Goal: Task Accomplishment & Management: Manage account settings

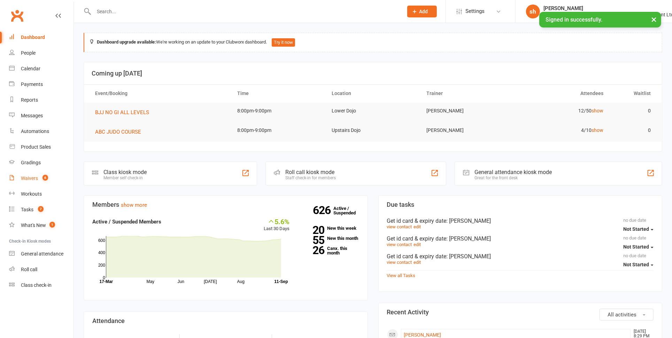
click at [33, 178] on div "Waivers" at bounding box center [29, 179] width 17 height 6
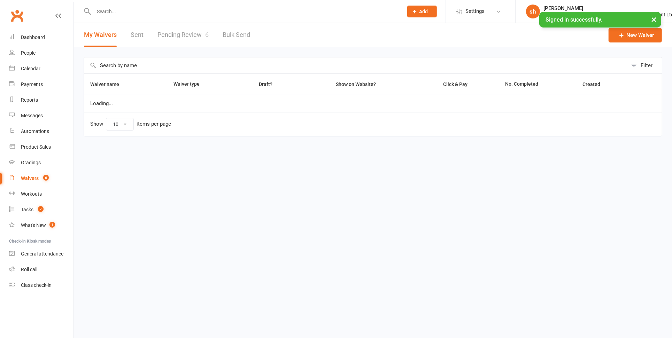
select select "100"
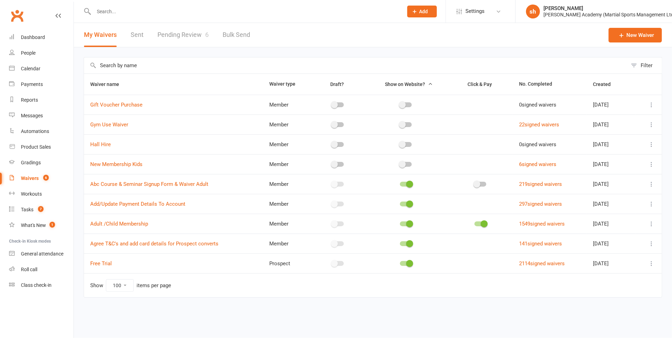
click at [197, 33] on link "Pending Review 6" at bounding box center [182, 35] width 51 height 24
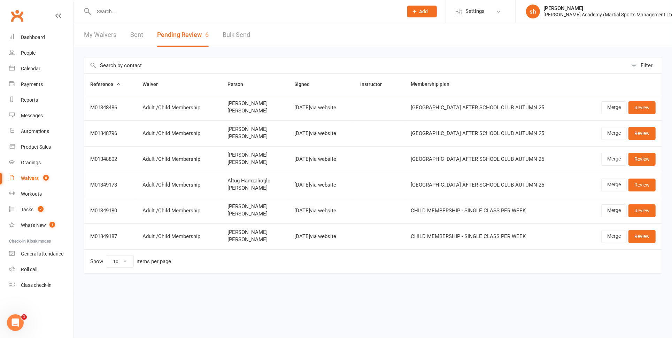
click at [102, 11] on input "text" at bounding box center [245, 12] width 307 height 10
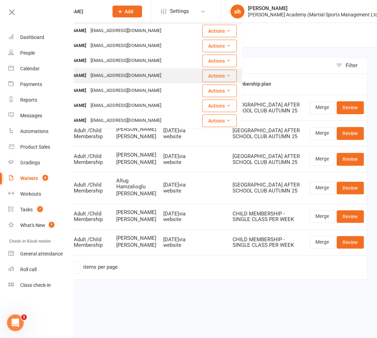
scroll to position [6, 0]
type input "[PERSON_NAME]"
click at [128, 82] on div "[PERSON_NAME] [EMAIL_ADDRESS][DOMAIN_NAME]" at bounding box center [118, 76] width 168 height 14
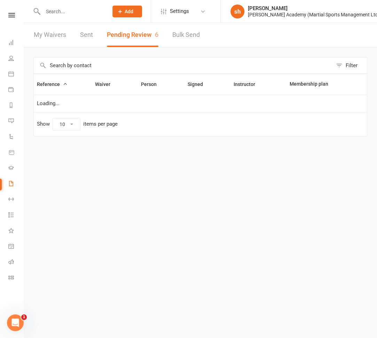
click at [65, 7] on input "text" at bounding box center [72, 12] width 63 height 10
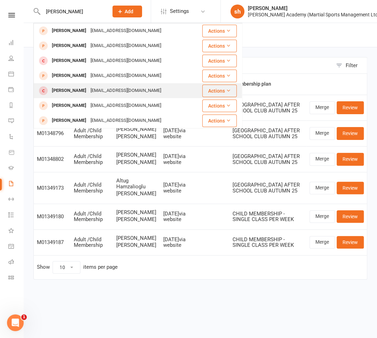
type input "[PERSON_NAME]"
click at [67, 84] on div "[PERSON_NAME] [EMAIL_ADDRESS][DOMAIN_NAME]" at bounding box center [117, 91] width 167 height 14
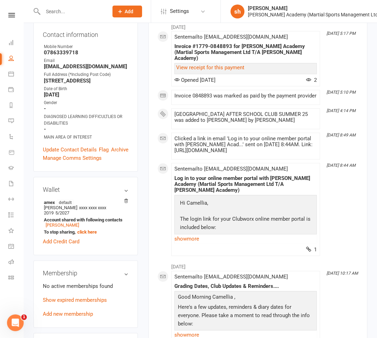
scroll to position [114, 0]
click at [75, 311] on link "Add new membership" at bounding box center [68, 314] width 50 height 6
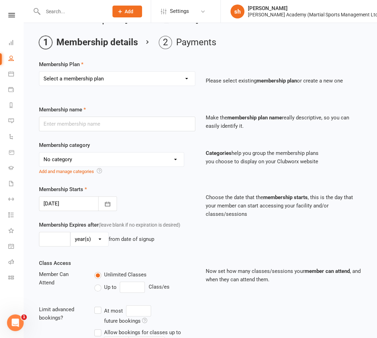
scroll to position [18, 0]
click at [100, 79] on select "Select a membership plan Create new Membership Plan [DEMOGRAPHIC_DATA] BJJ Gues…" at bounding box center [117, 79] width 156 height 14
select select "63"
click at [39, 72] on select "Select a membership plan Create new Membership Plan [DEMOGRAPHIC_DATA] BJJ Gues…" at bounding box center [117, 79] width 156 height 14
type input "[GEOGRAPHIC_DATA] AFTER SCHOOL CLUB AUTUMN 25"
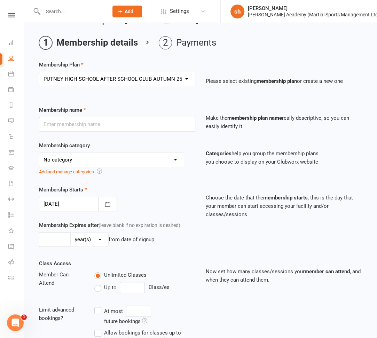
select select "10"
type input "3"
select select "2"
type input "10"
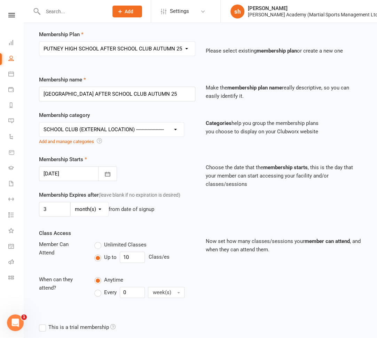
scroll to position [153, 0]
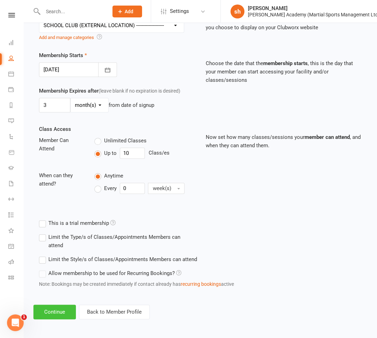
click at [57, 311] on button "Continue" at bounding box center [54, 312] width 43 height 15
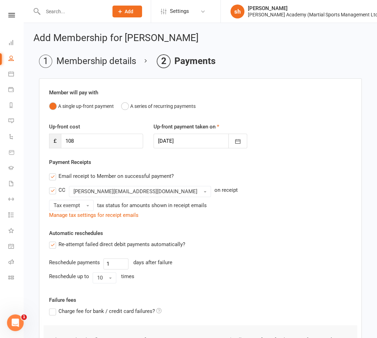
scroll to position [104, 0]
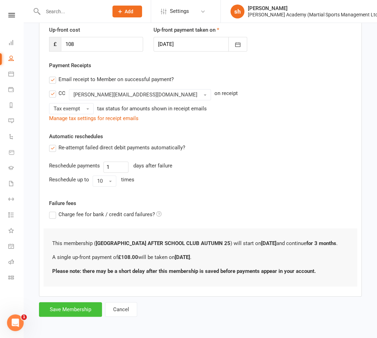
click at [61, 307] on button "Save Membership" at bounding box center [70, 309] width 63 height 15
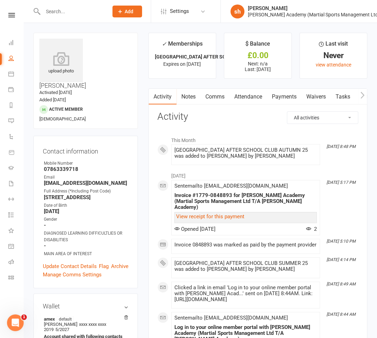
click at [63, 9] on input "text" at bounding box center [72, 12] width 63 height 10
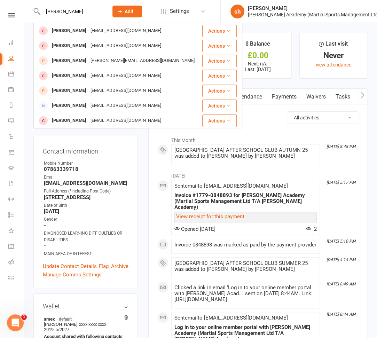
drag, startPoint x: 87, startPoint y: 9, endPoint x: 30, endPoint y: 6, distance: 57.2
click at [30, 6] on react-component "[PERSON_NAME] [PERSON_NAME] [EMAIL_ADDRESS][DOMAIN_NAME] Actions [PERSON_NAME] …" at bounding box center [51, 11] width 103 height 23
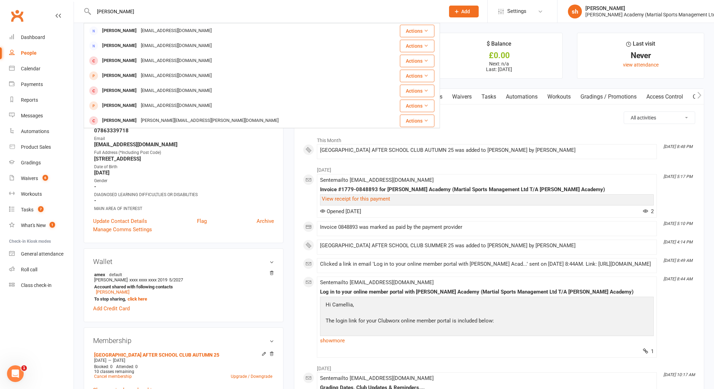
drag, startPoint x: 134, startPoint y: 9, endPoint x: 78, endPoint y: 6, distance: 56.2
click at [78, 6] on react-component "[PERSON_NAME] [PERSON_NAME] [EMAIL_ADDRESS][PERSON_NAME][DOMAIN_NAME] Actions […" at bounding box center [220, 11] width 440 height 23
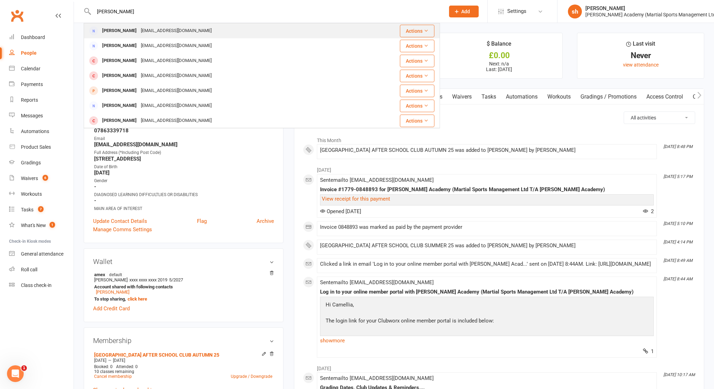
type input "[PERSON_NAME]"
click at [139, 32] on div "[EMAIL_ADDRESS][DOMAIN_NAME]" at bounding box center [176, 31] width 75 height 10
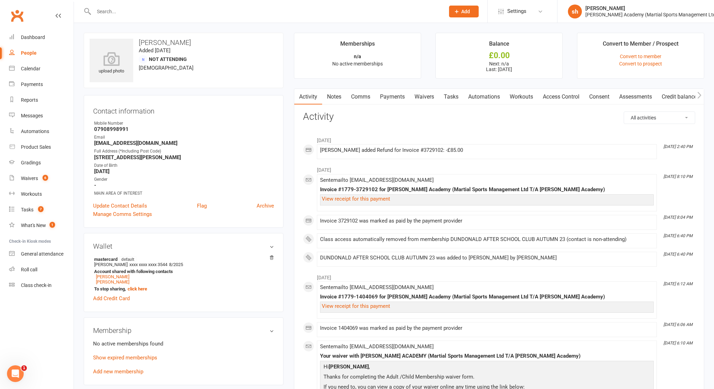
click at [119, 14] on input "text" at bounding box center [266, 12] width 348 height 10
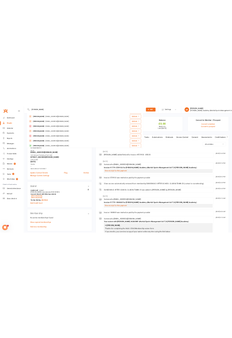
scroll to position [195, 0]
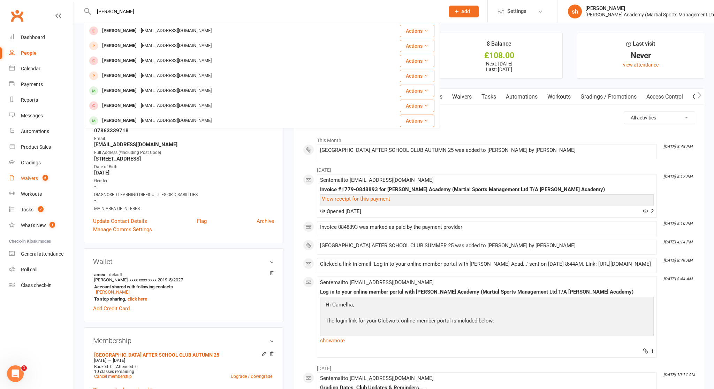
type input "[PERSON_NAME]"
click at [32, 177] on div "Waivers" at bounding box center [29, 179] width 17 height 6
select select "100"
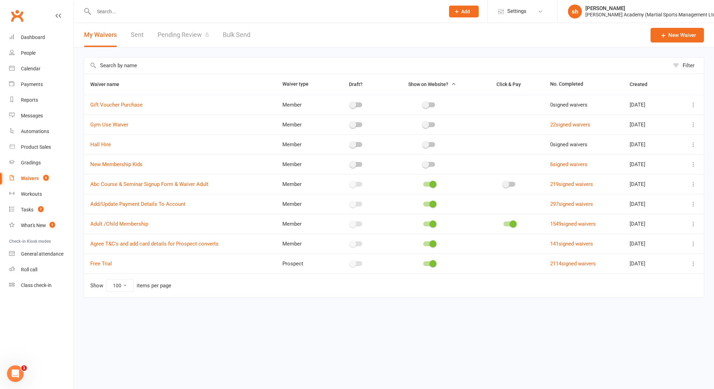
click at [183, 37] on link "Pending Review 6" at bounding box center [182, 35] width 51 height 24
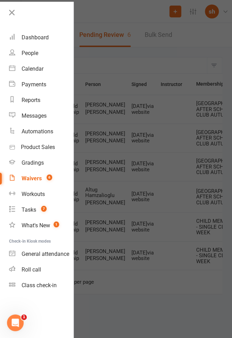
click at [104, 27] on div at bounding box center [116, 169] width 232 height 338
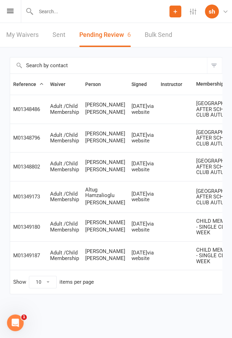
click at [63, 11] on input "text" at bounding box center [102, 12] width 136 height 10
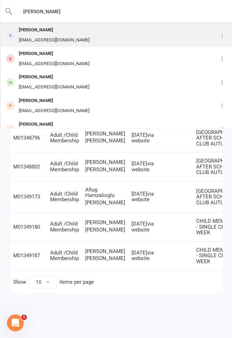
type input "[PERSON_NAME]"
click at [50, 35] on div "[EMAIL_ADDRESS][DOMAIN_NAME]" at bounding box center [54, 40] width 75 height 10
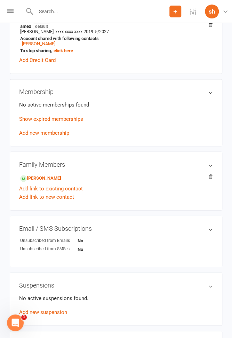
scroll to position [265, 0]
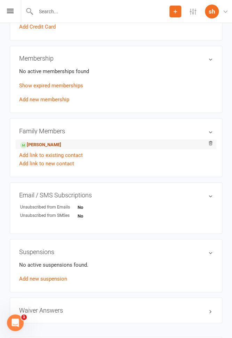
click at [61, 141] on link "[PERSON_NAME]" at bounding box center [40, 144] width 41 height 7
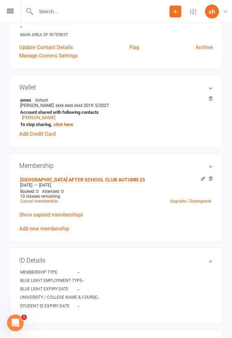
scroll to position [172, 0]
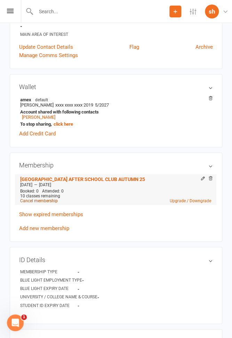
click at [52, 198] on link "Cancel membership" at bounding box center [39, 200] width 38 height 5
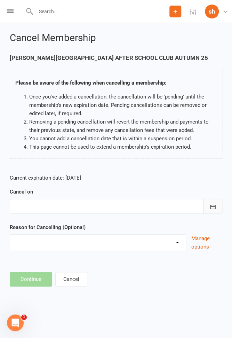
click at [212, 205] on icon "button" at bounding box center [213, 206] width 7 height 7
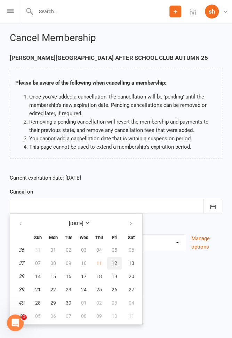
click at [113, 263] on span "12" at bounding box center [115, 264] width 6 height 6
type input "[DATE]"
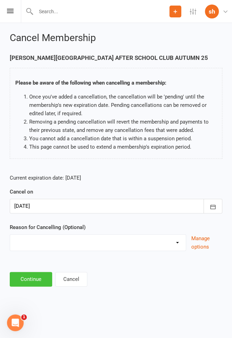
click at [30, 280] on button "Continue" at bounding box center [31, 279] width 43 height 15
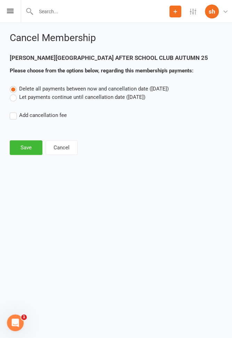
click at [29, 137] on main "[PERSON_NAME][GEOGRAPHIC_DATA] AFTER SCHOOL CLUB AUTUMN 25 Please choose from t…" at bounding box center [116, 105] width 213 height 101
click at [29, 147] on button "Save" at bounding box center [26, 147] width 33 height 15
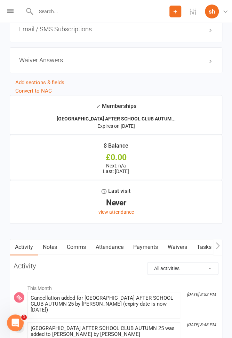
scroll to position [779, 0]
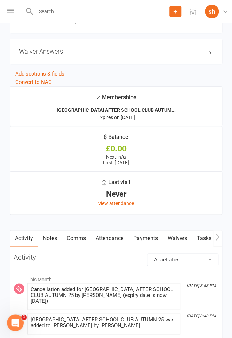
click at [145, 231] on link "Payments" at bounding box center [146, 239] width 34 height 16
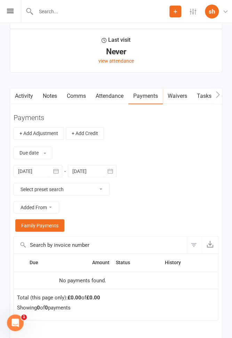
scroll to position [923, 0]
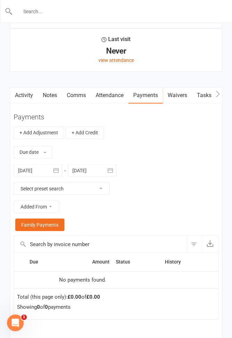
click at [76, 9] on input "text" at bounding box center [116, 12] width 207 height 10
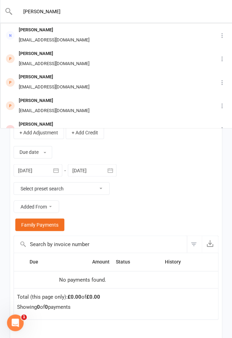
type input "[PERSON_NAME]"
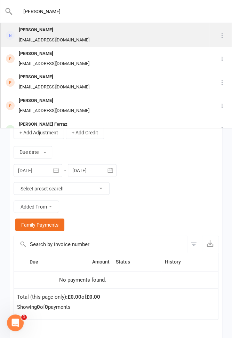
click at [66, 33] on div "[PERSON_NAME]" at bounding box center [54, 30] width 75 height 10
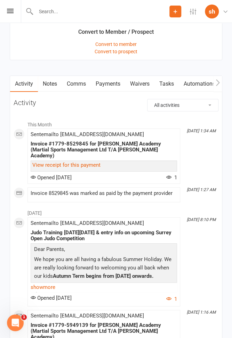
scroll to position [698, 0]
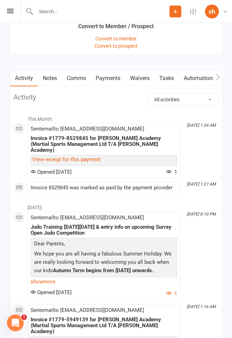
click at [110, 75] on link "Payments" at bounding box center [108, 78] width 34 height 16
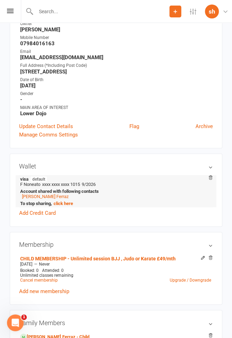
scroll to position [101, 0]
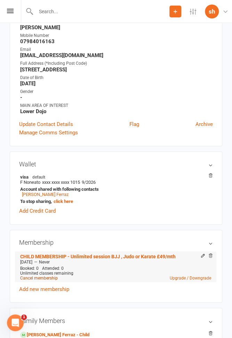
click at [51, 277] on link "Cancel membership" at bounding box center [39, 278] width 38 height 5
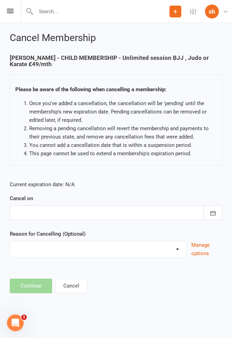
click at [57, 213] on div at bounding box center [116, 213] width 213 height 15
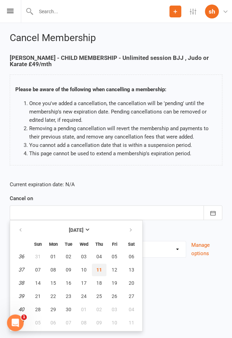
click at [99, 269] on span "11" at bounding box center [100, 270] width 6 height 6
type input "[DATE]"
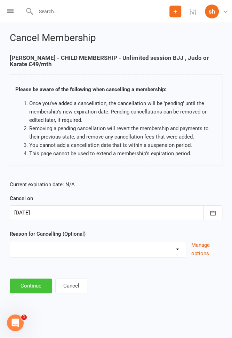
click at [34, 287] on button "Continue" at bounding box center [31, 286] width 43 height 15
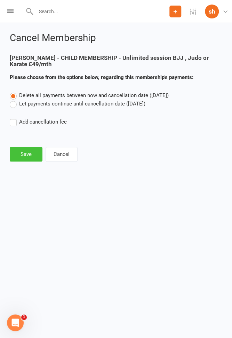
click at [32, 149] on button "Save" at bounding box center [26, 154] width 33 height 15
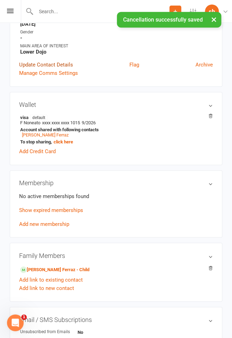
scroll to position [163, 0]
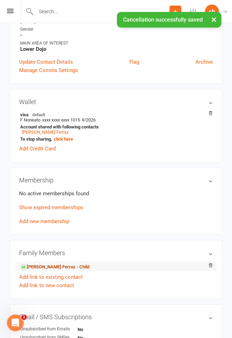
click at [51, 264] on link "[PERSON_NAME] Ferraz - Child" at bounding box center [54, 266] width 69 height 7
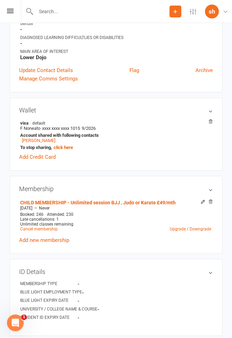
scroll to position [174, 0]
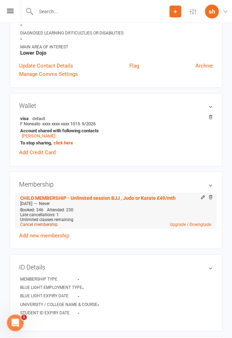
click at [49, 222] on link "Cancel membership" at bounding box center [39, 224] width 38 height 5
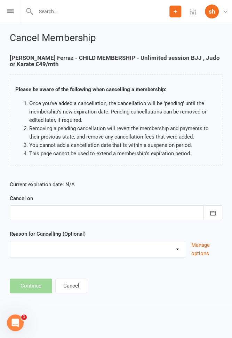
click at [51, 215] on div at bounding box center [116, 213] width 213 height 15
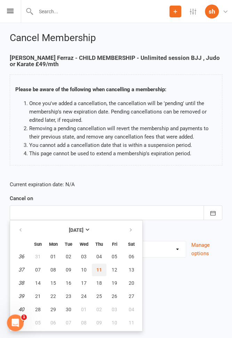
click at [98, 268] on span "11" at bounding box center [100, 270] width 6 height 6
type input "[DATE]"
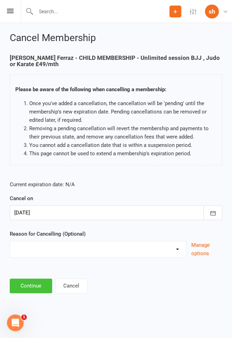
click at [37, 283] on button "Continue" at bounding box center [31, 286] width 43 height 15
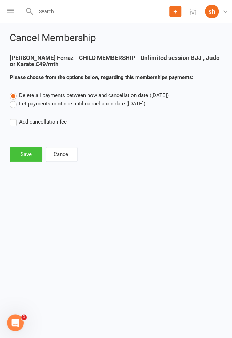
click at [25, 154] on button "Save" at bounding box center [26, 154] width 33 height 15
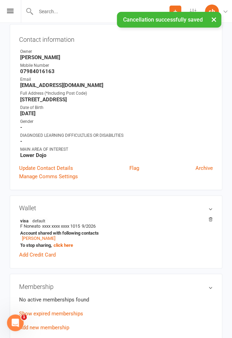
scroll to position [79, 0]
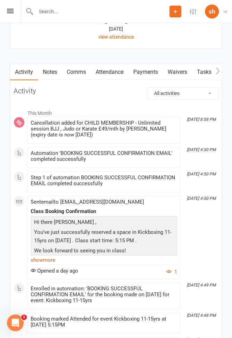
click at [53, 64] on link "Notes" at bounding box center [50, 72] width 24 height 16
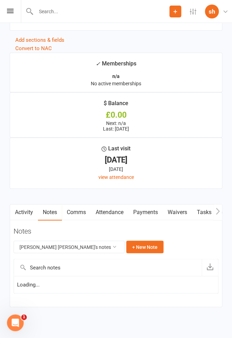
scroll to position [841, 0]
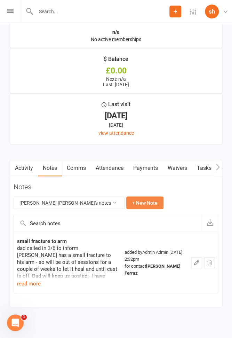
click at [140, 197] on button "+ New Note" at bounding box center [144, 203] width 37 height 13
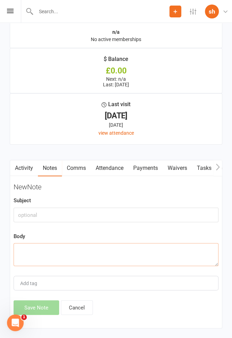
click at [51, 243] on textarea at bounding box center [116, 254] width 205 height 23
paste textarea "Begin forwarded message: From: [PERSON_NAME] <[EMAIL_ADDRESS][DOMAIN_NAME]> Dat…"
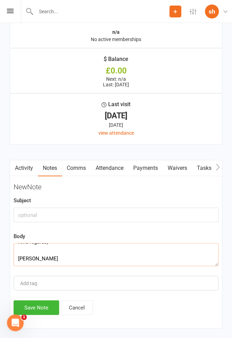
type textarea "Begin forwarded message: From: [PERSON_NAME] <[EMAIL_ADDRESS][DOMAIN_NAME]> Dat…"
click at [47, 208] on input "text" at bounding box center [116, 215] width 205 height 15
type input "Canx"
click at [37, 308] on button "Save Note" at bounding box center [37, 307] width 46 height 15
